Goal: Find specific page/section: Find specific page/section

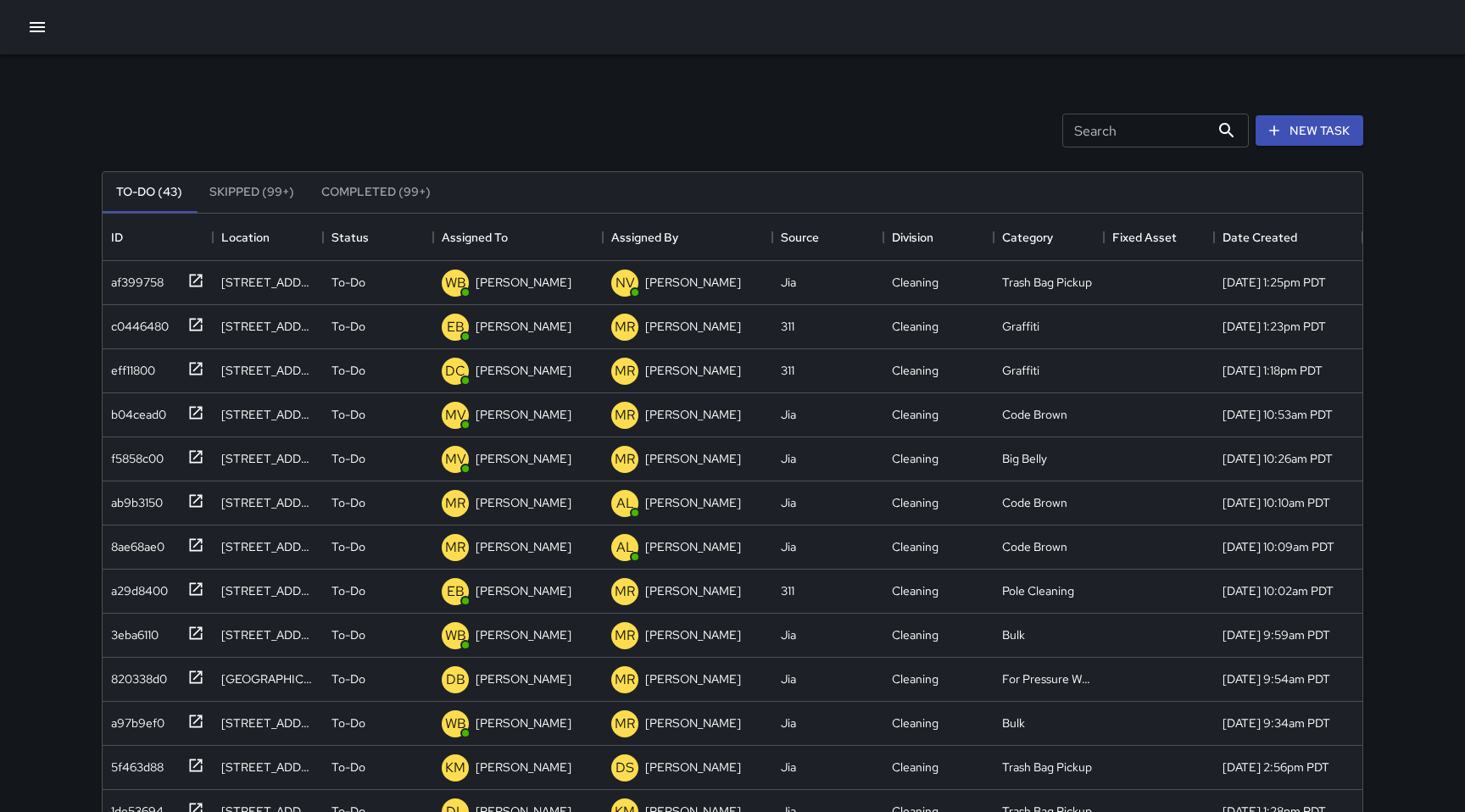
scroll to position [718, 1260]
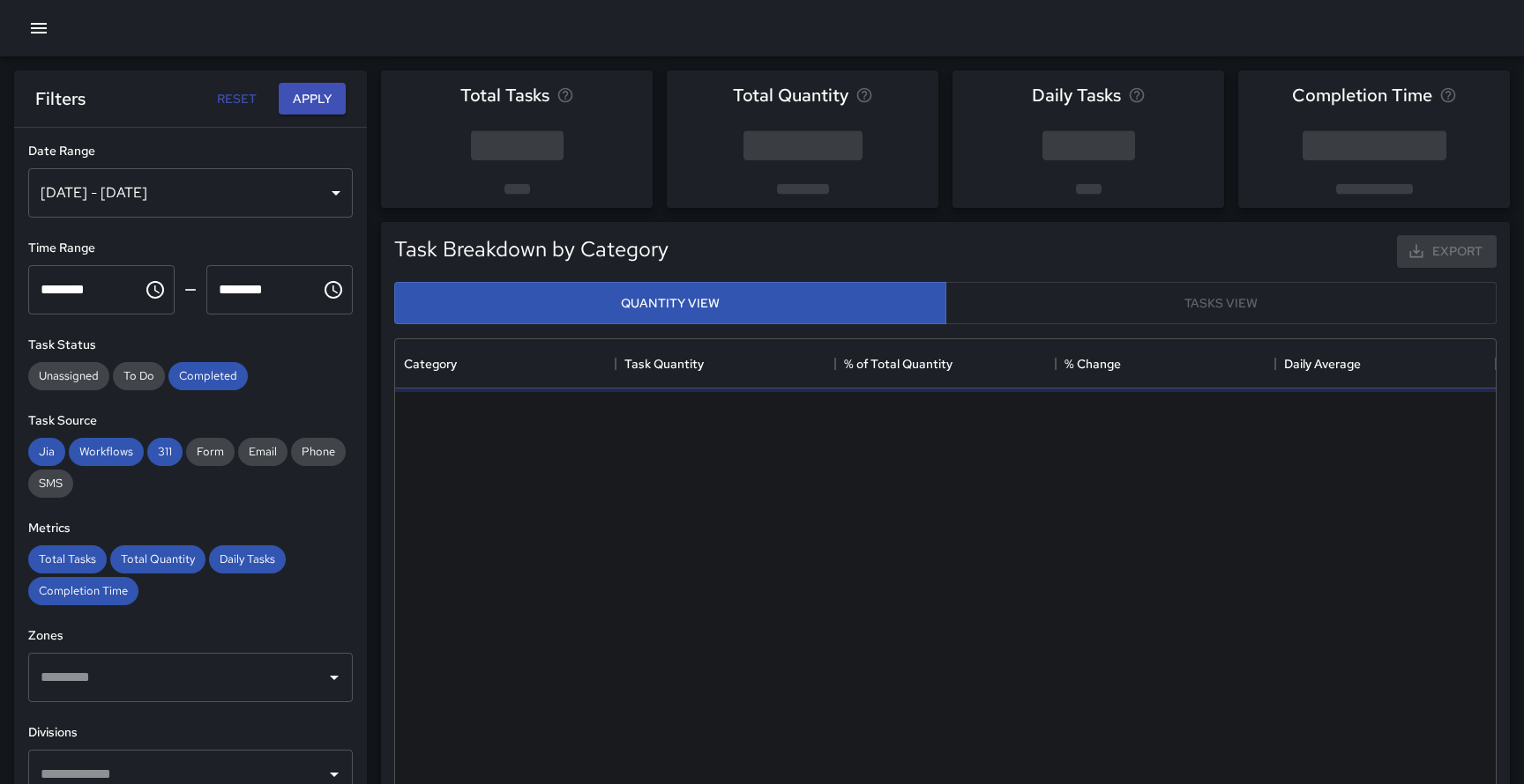
scroll to position [527, 1100]
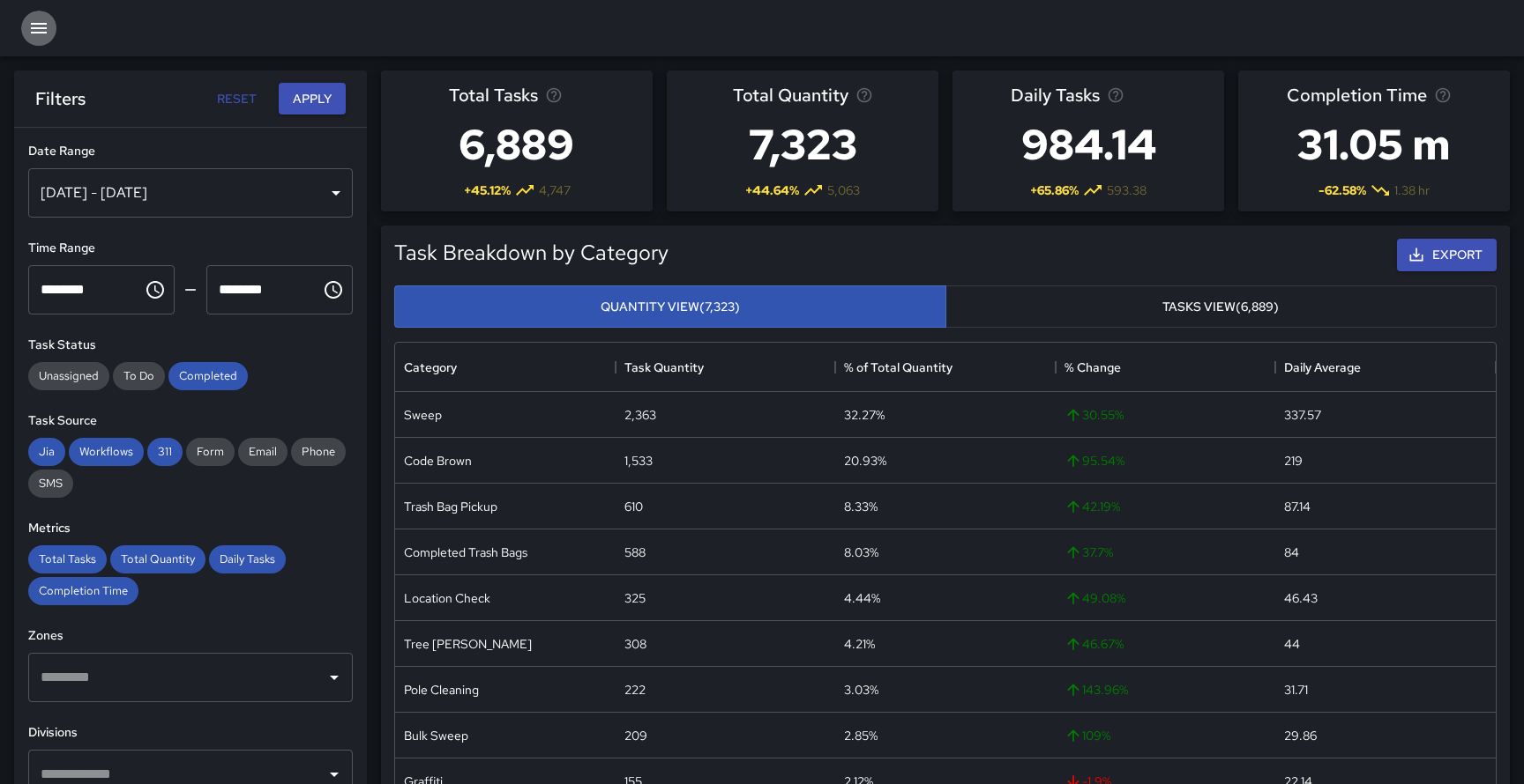
click at [42, 22] on icon "button" at bounding box center [39, 29] width 22 height 22
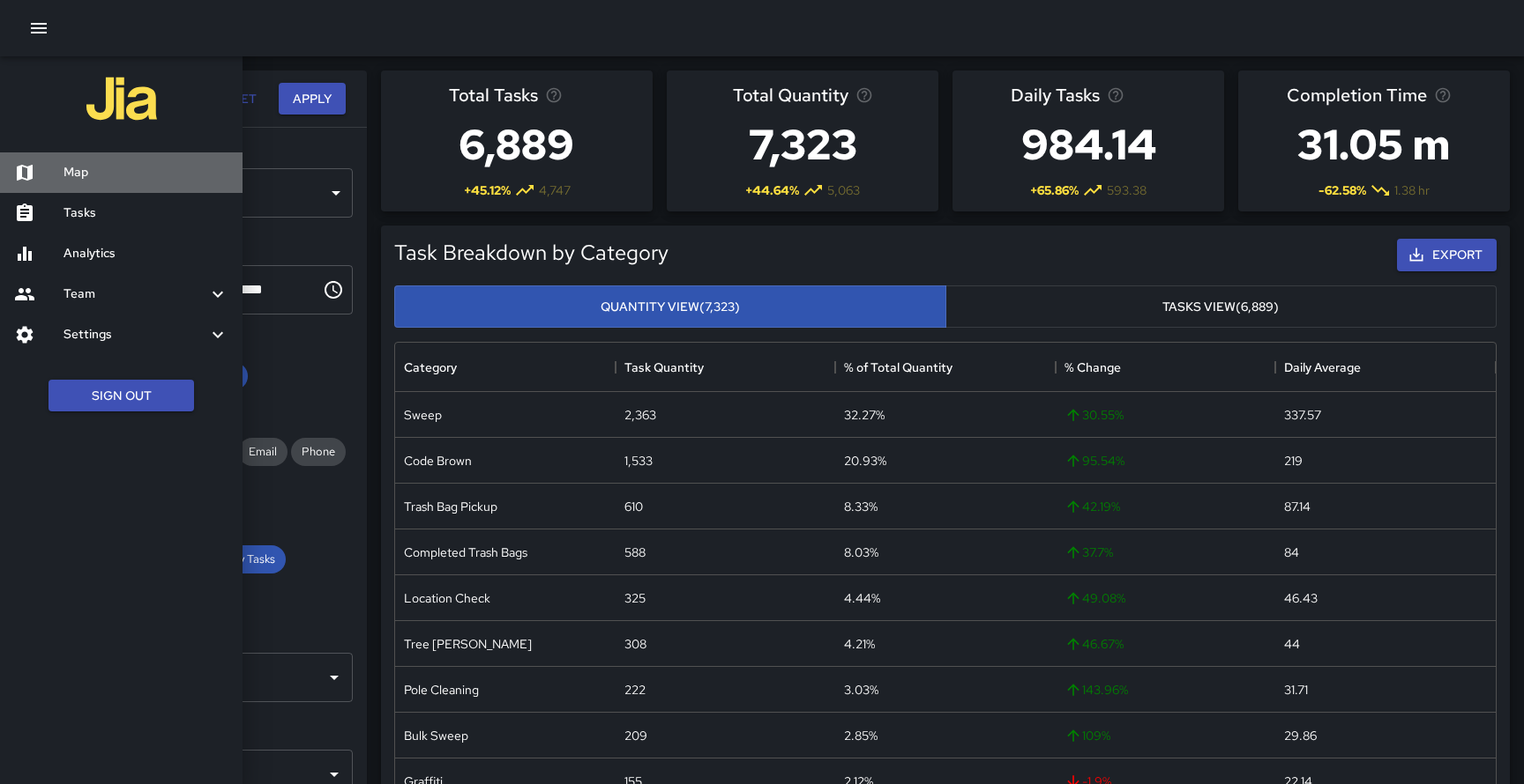
click at [79, 172] on h6 "Map" at bounding box center [146, 173] width 165 height 20
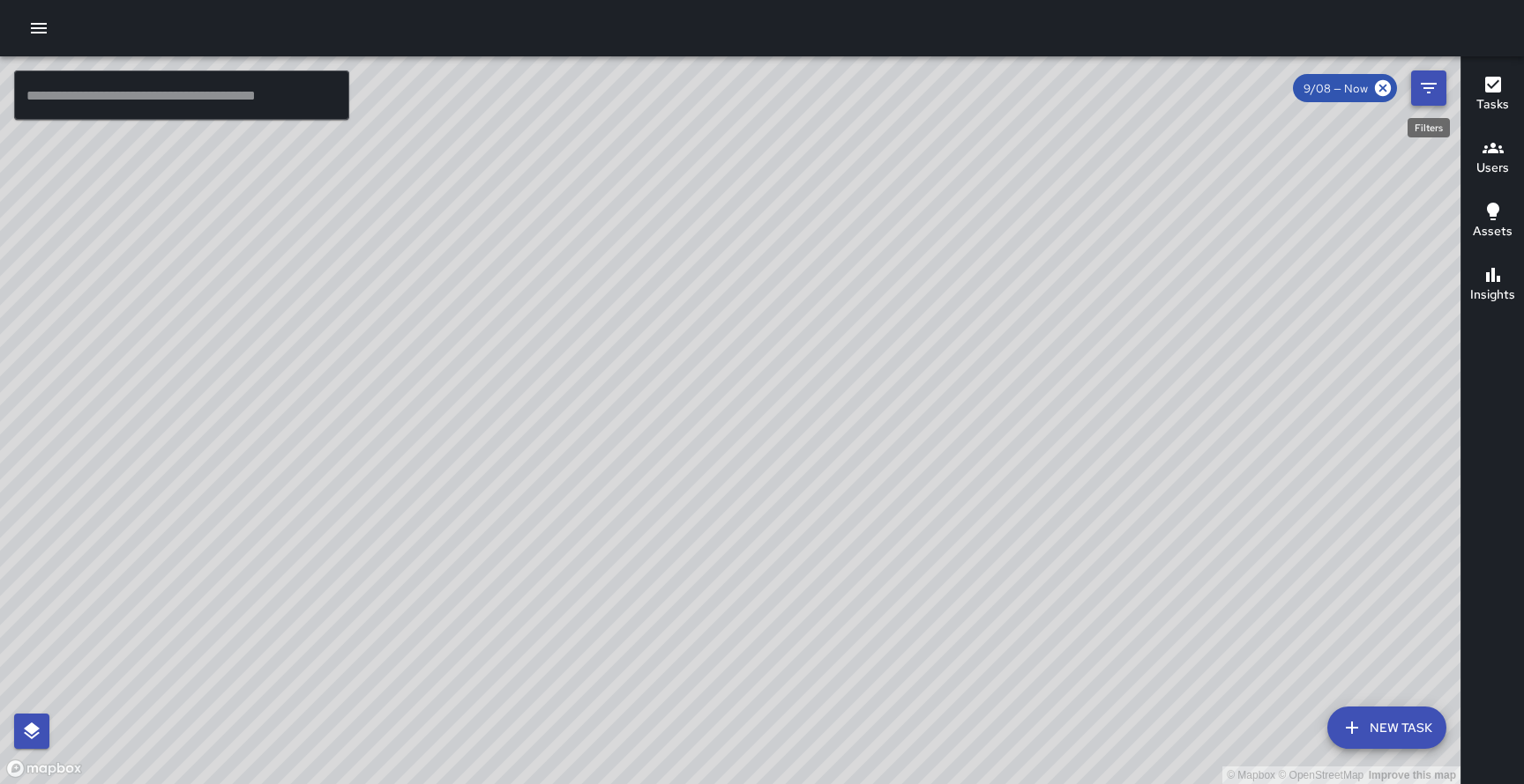
click at [1432, 90] on icon "Filters" at bounding box center [1429, 88] width 22 height 22
